Goal: Task Accomplishment & Management: Use online tool/utility

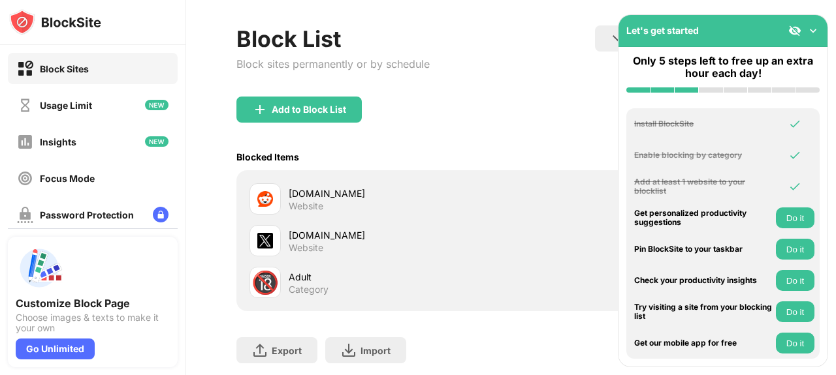
scroll to position [52, 0]
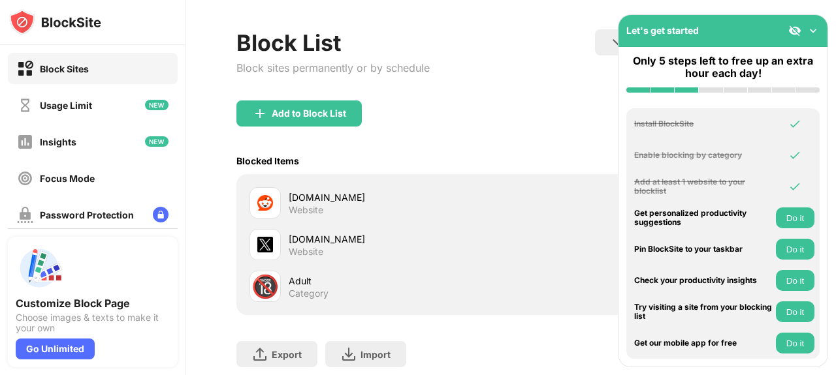
click at [299, 207] on div "Website" at bounding box center [306, 210] width 35 height 12
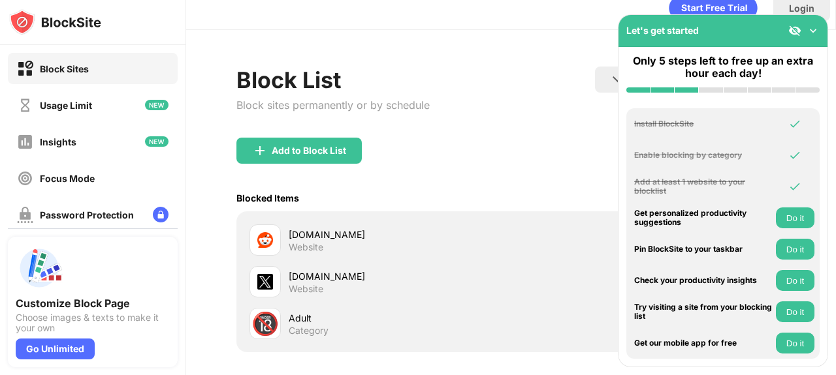
scroll to position [0, 0]
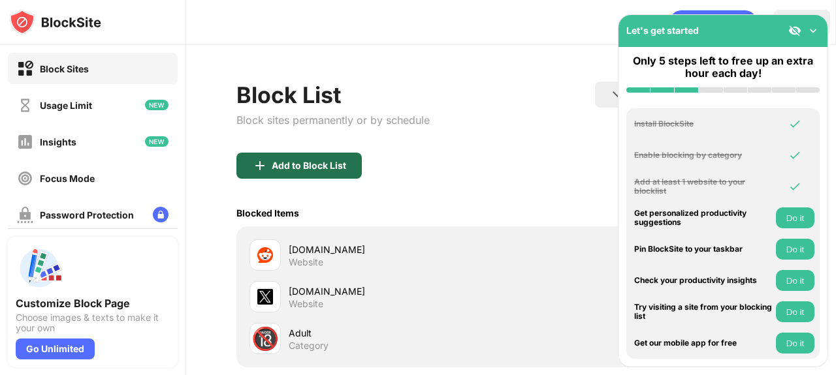
click at [312, 165] on div "Add to Block List" at bounding box center [309, 166] width 74 height 10
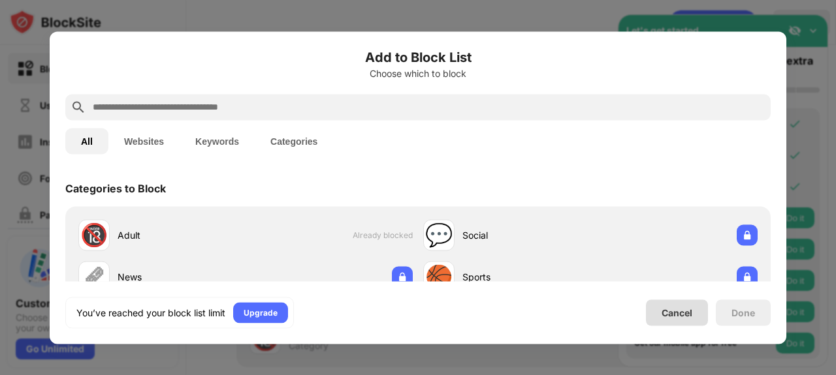
click at [680, 311] on div "Cancel" at bounding box center [676, 312] width 31 height 11
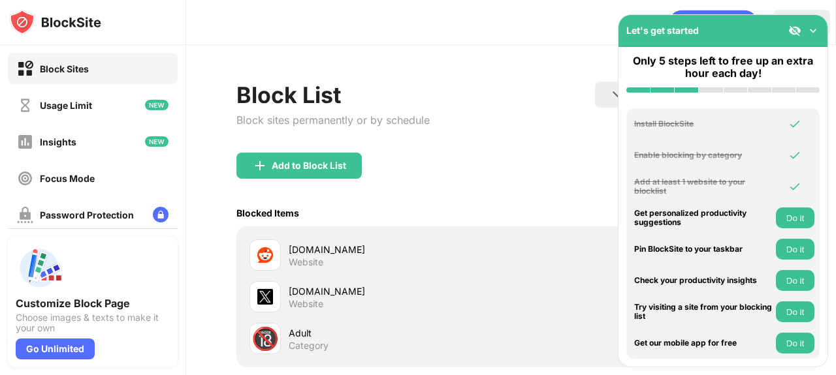
click at [803, 27] on div at bounding box center [803, 30] width 31 height 13
click at [807, 32] on img at bounding box center [812, 30] width 13 height 13
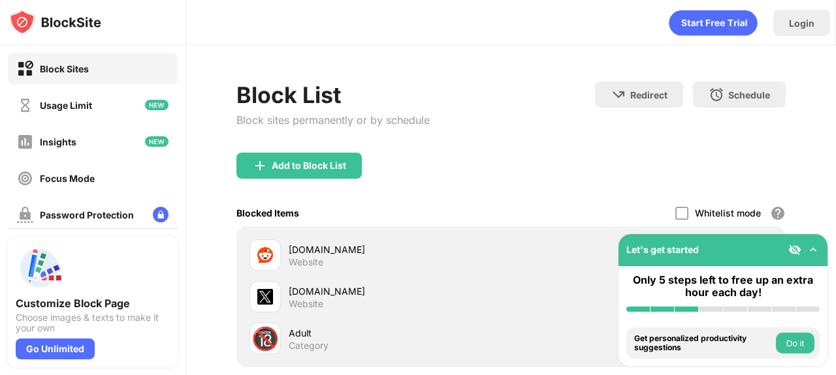
click at [79, 67] on div "Block Sites" at bounding box center [64, 68] width 49 height 11
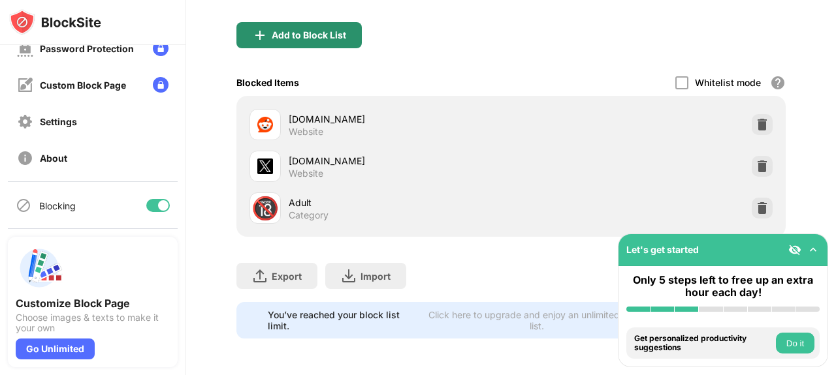
scroll to position [140, 0]
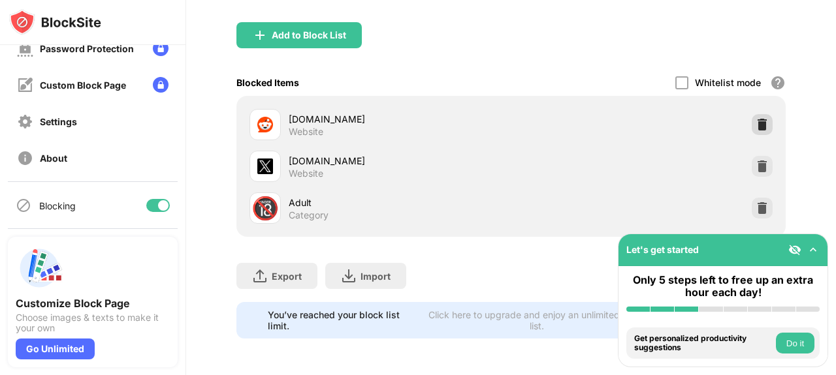
click at [755, 118] on img at bounding box center [761, 124] width 13 height 13
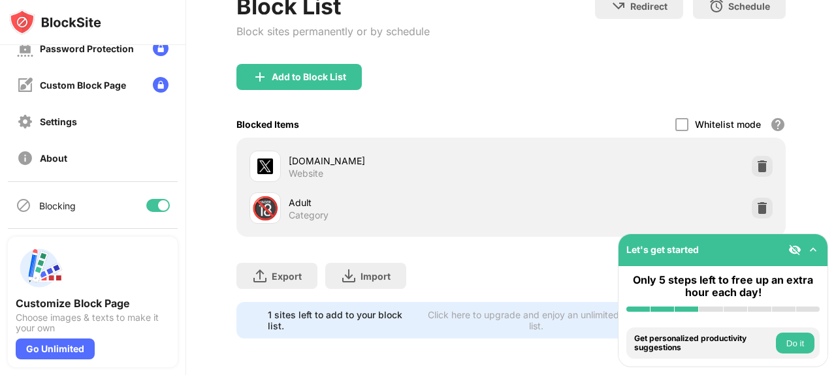
scroll to position [98, 0]
